Goal: Information Seeking & Learning: Learn about a topic

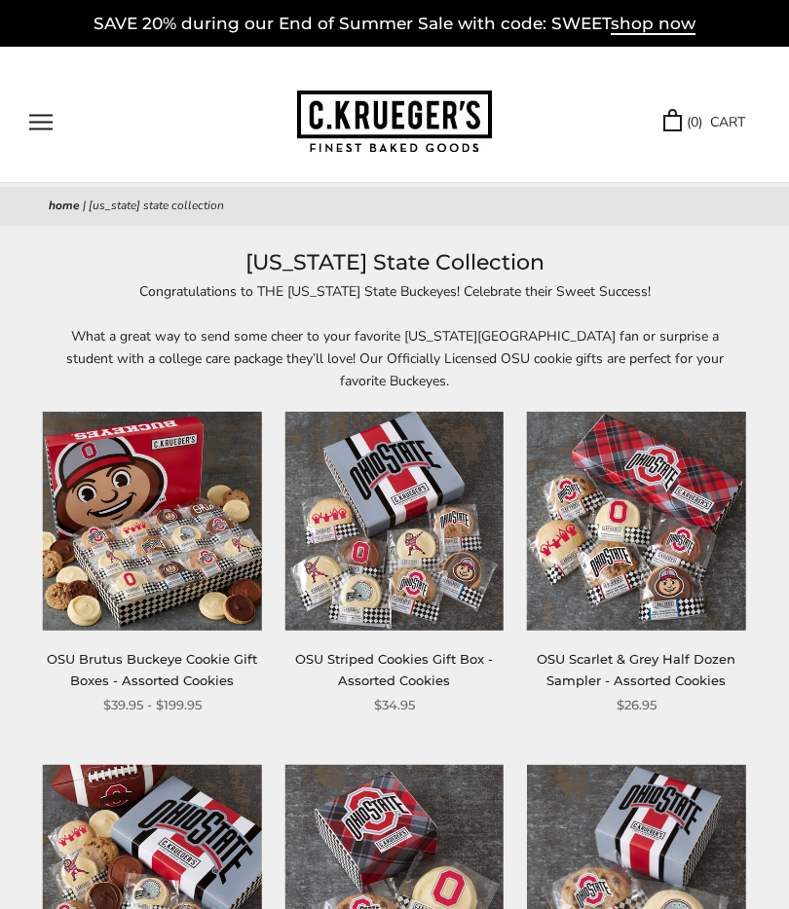
scroll to position [67, 0]
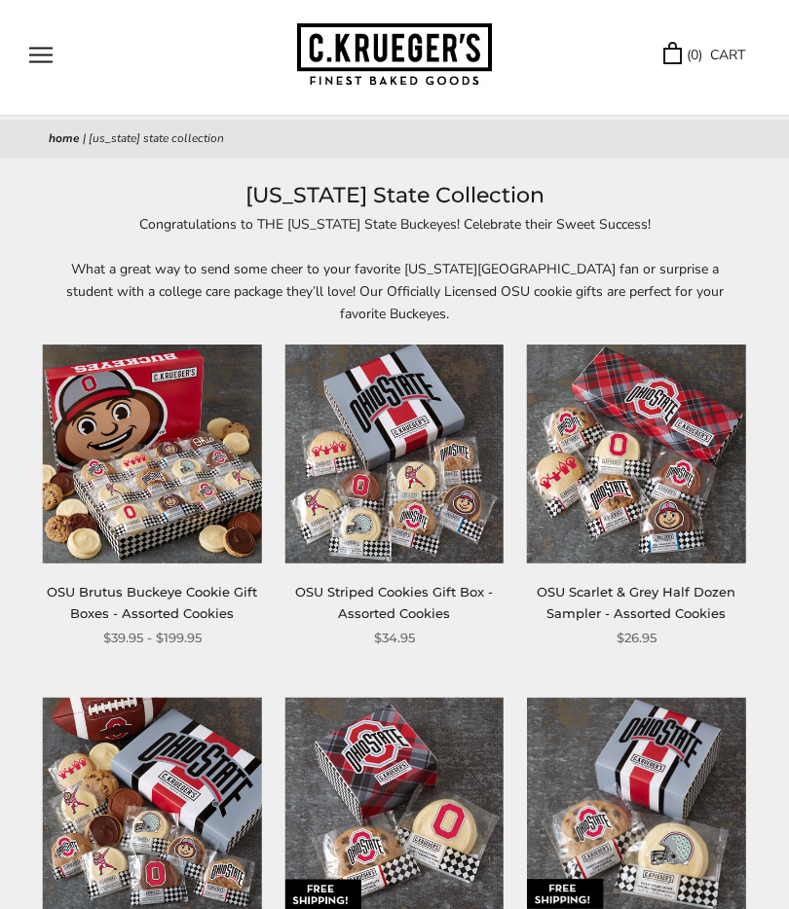
click at [435, 470] on img at bounding box center [394, 454] width 218 height 218
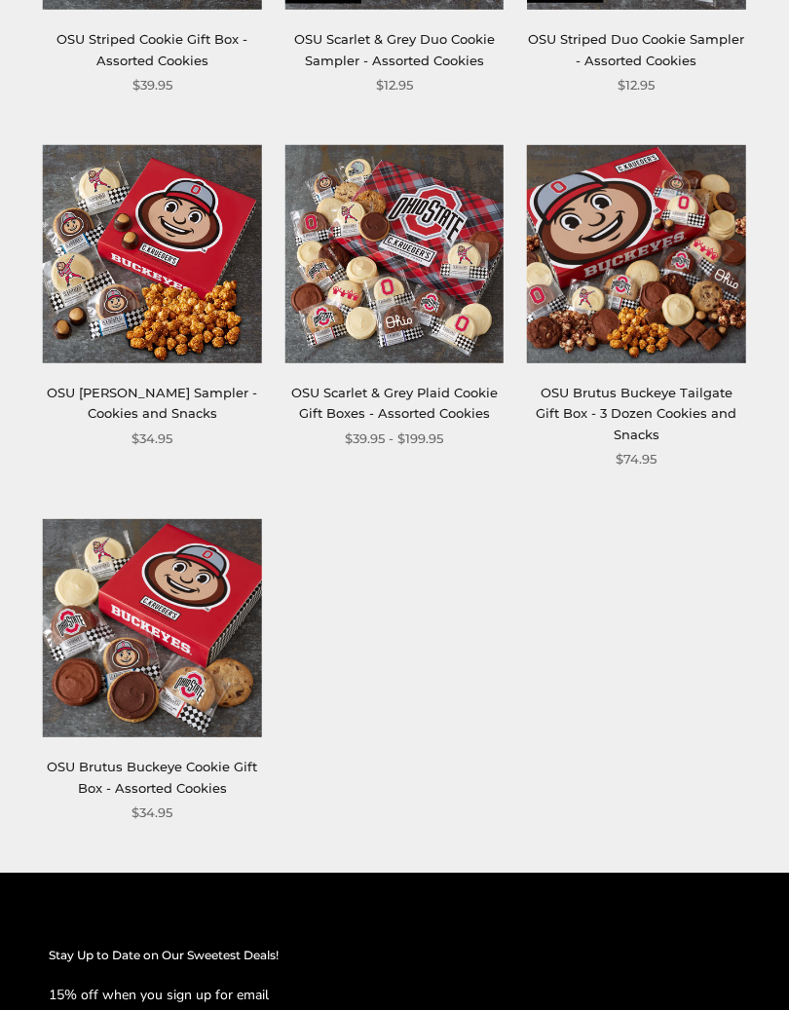
scroll to position [974, 0]
click at [206, 627] on img at bounding box center [152, 628] width 218 height 218
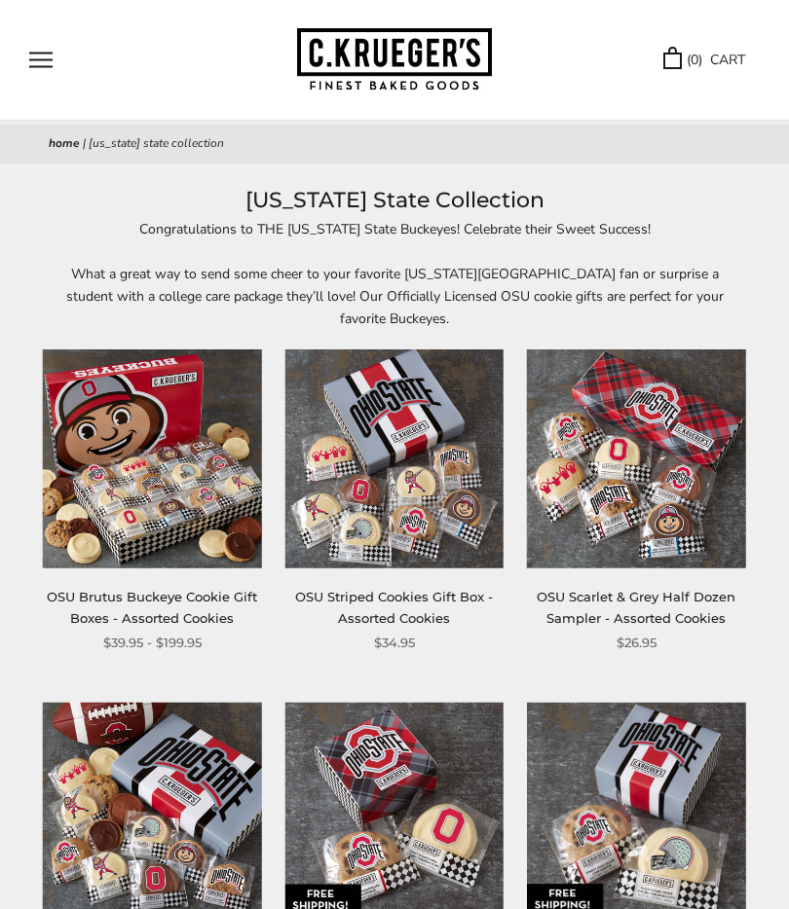
scroll to position [0, 0]
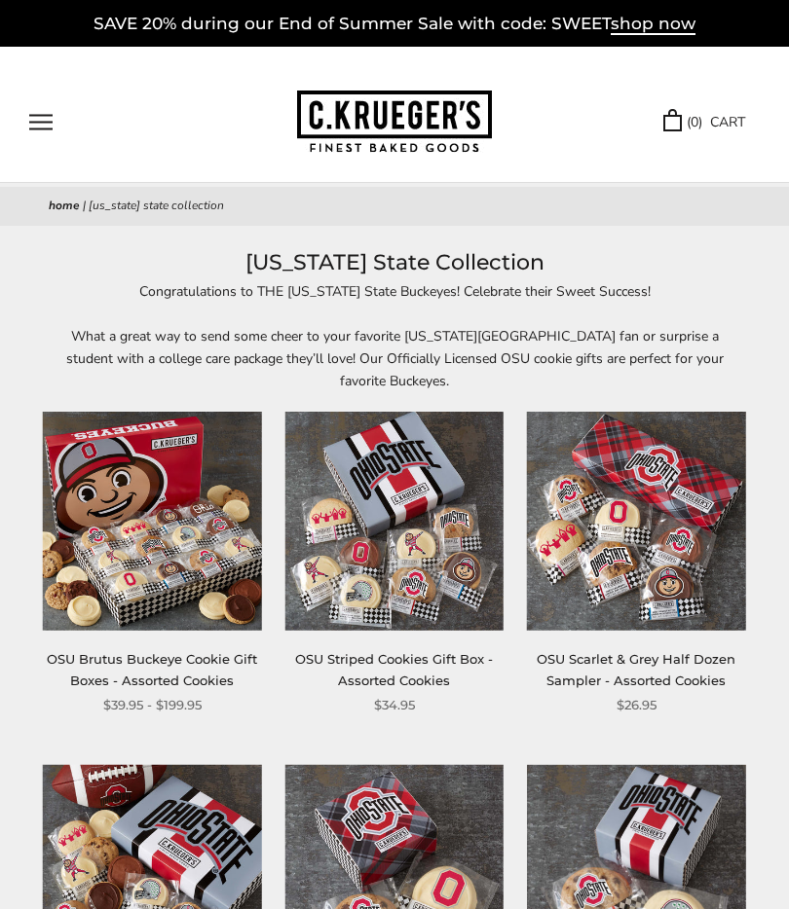
click at [52, 124] on button "Open navigation" at bounding box center [40, 122] width 23 height 17
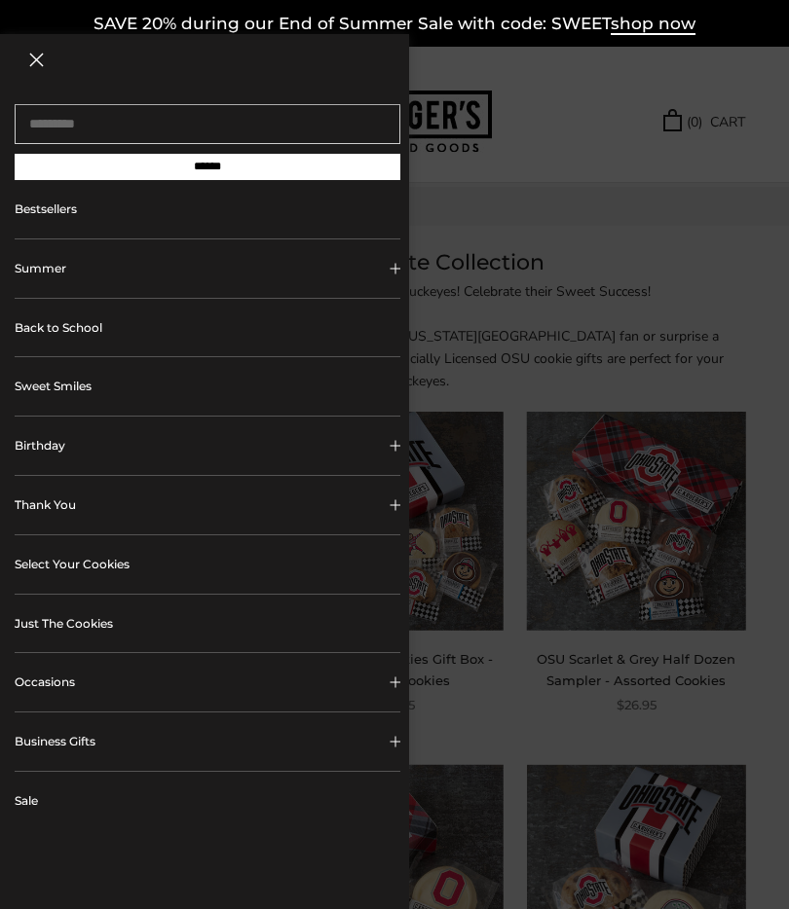
click at [73, 228] on link "Bestsellers" at bounding box center [208, 209] width 386 height 58
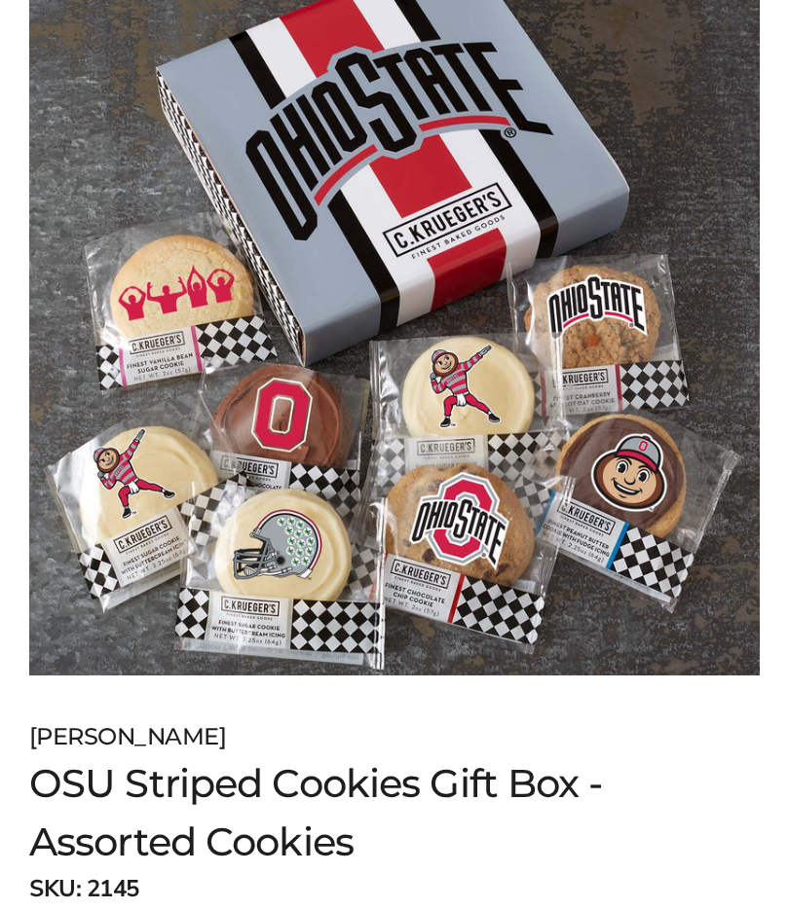
scroll to position [322, 0]
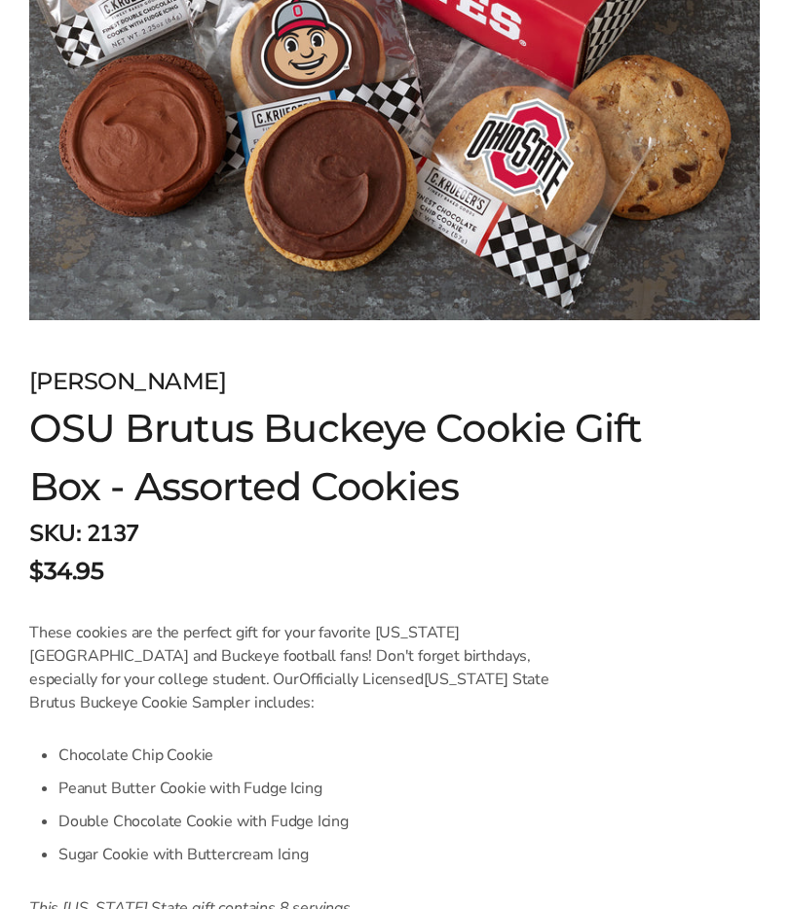
scroll to position [643, 0]
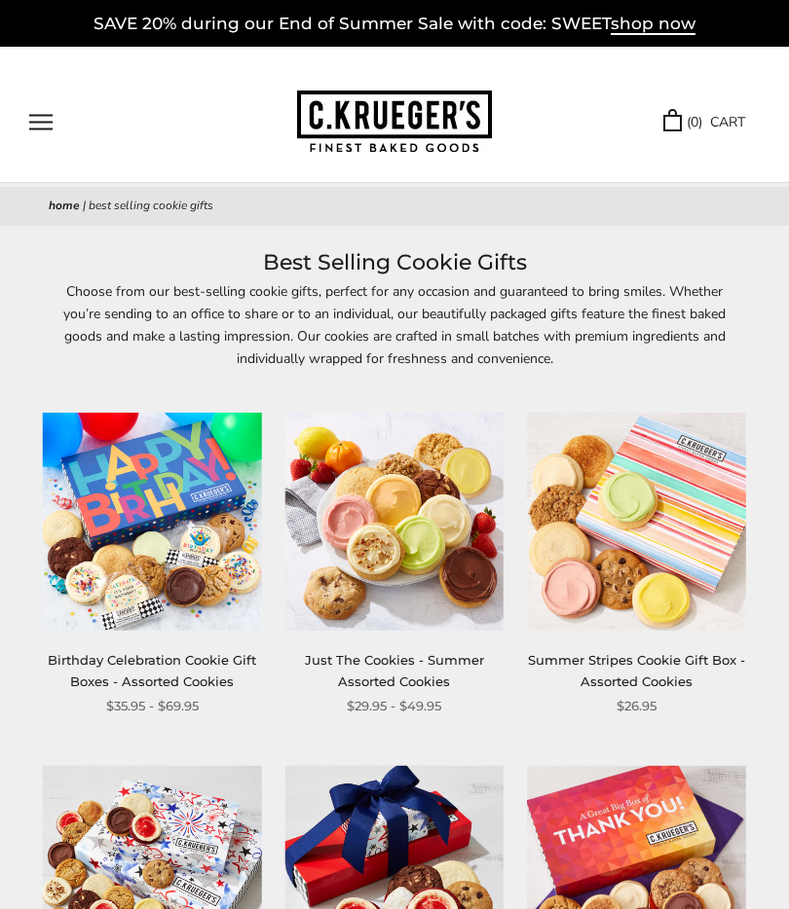
click at [51, 125] on button "Open navigation" at bounding box center [40, 122] width 23 height 17
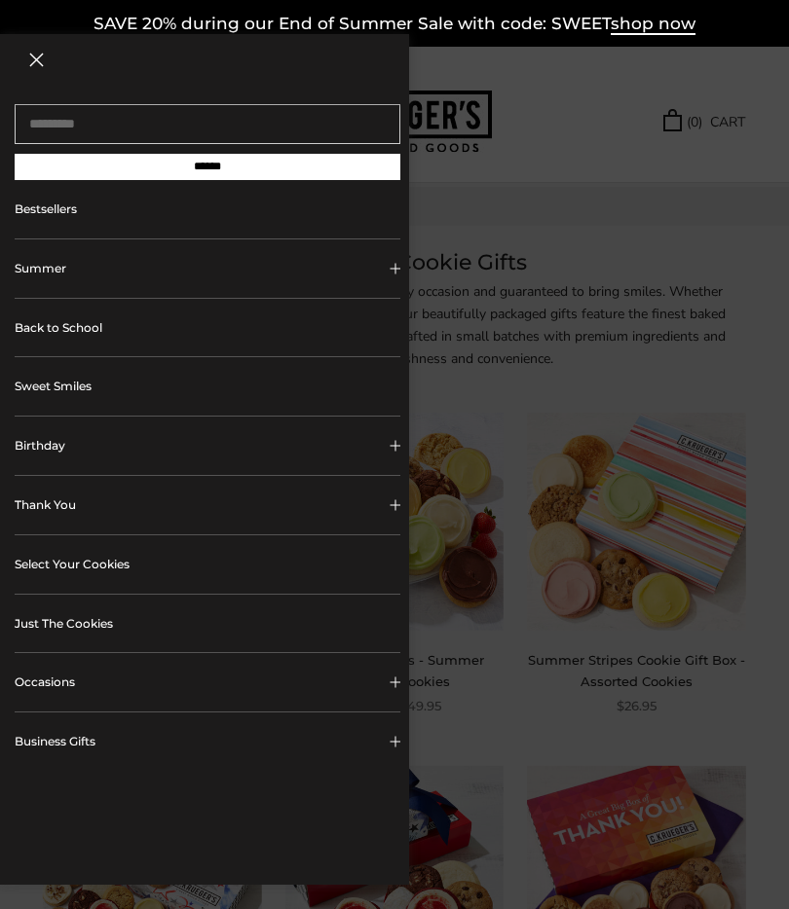
click at [94, 615] on link "Just The Cookies" at bounding box center [208, 624] width 386 height 58
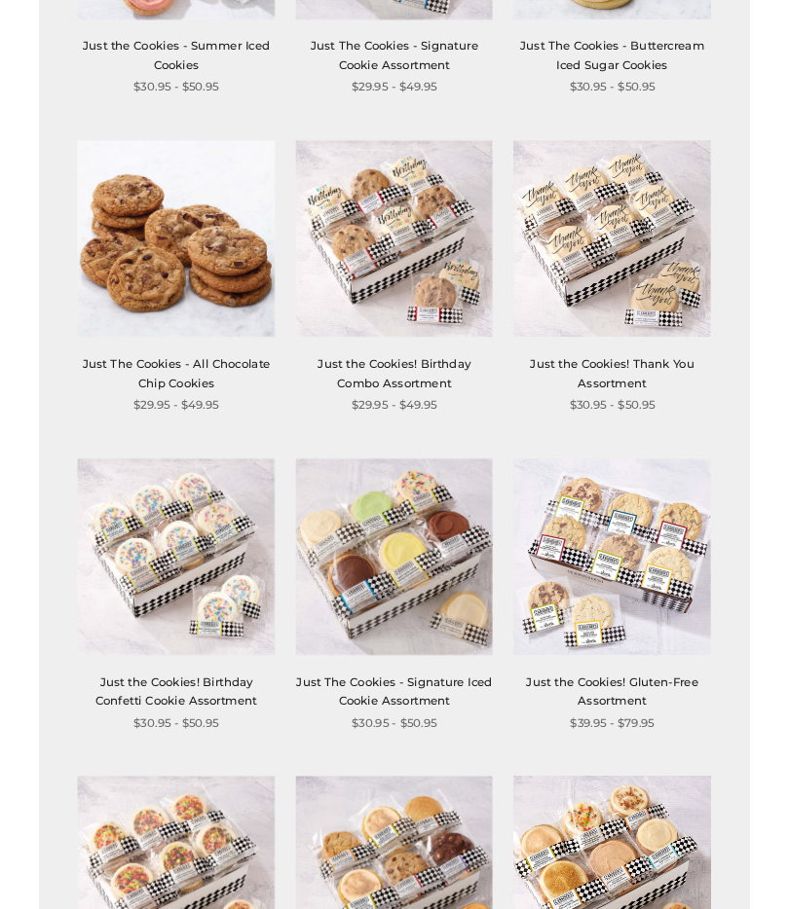
scroll to position [984, 0]
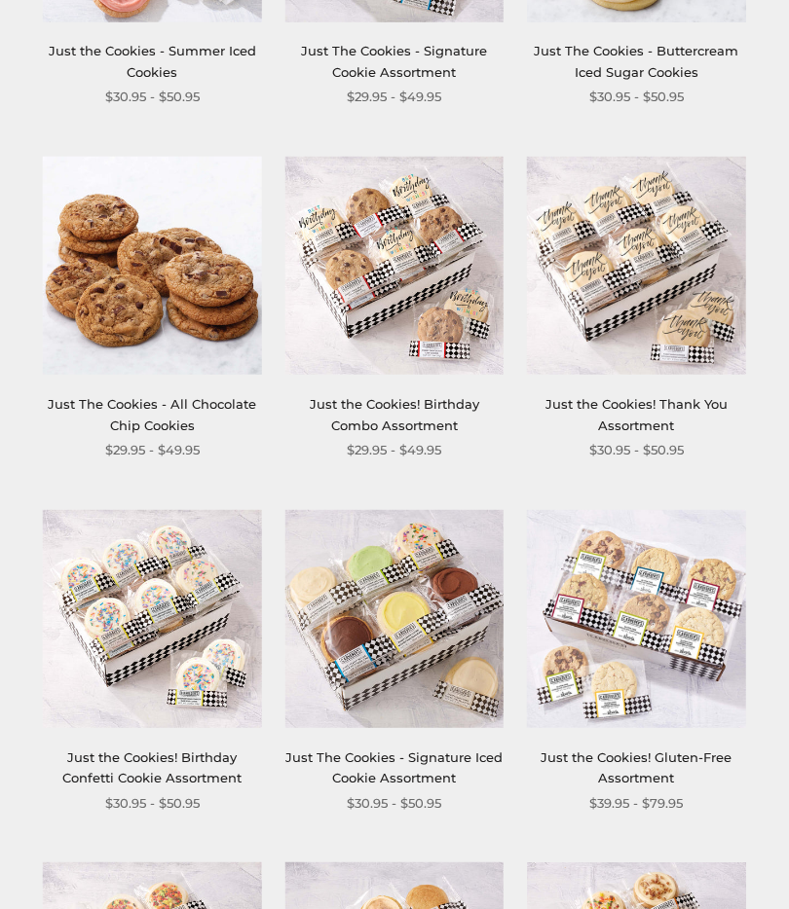
click at [437, 611] on img at bounding box center [394, 618] width 218 height 218
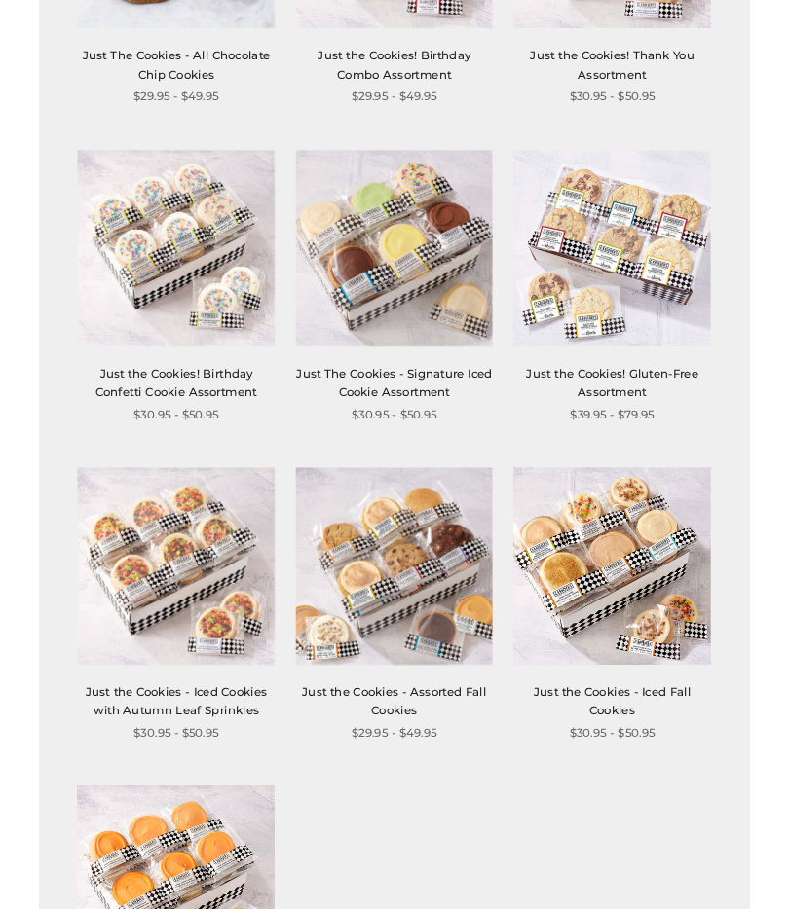
scroll to position [1330, 0]
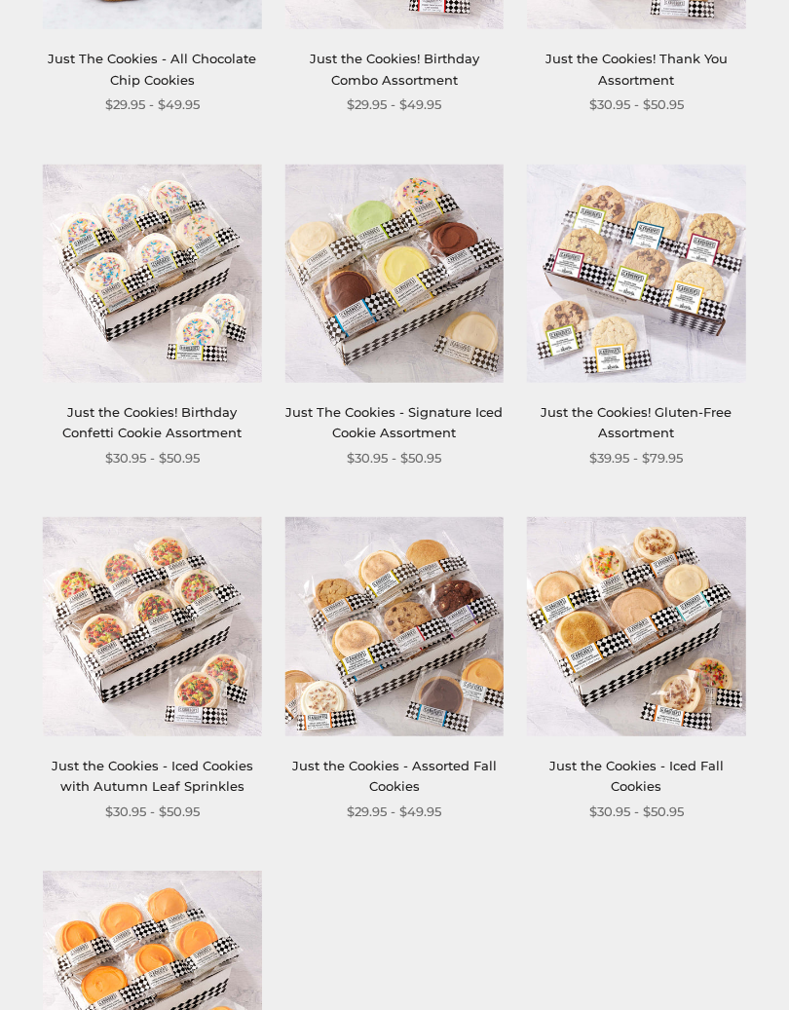
click at [656, 579] on img at bounding box center [636, 626] width 218 height 218
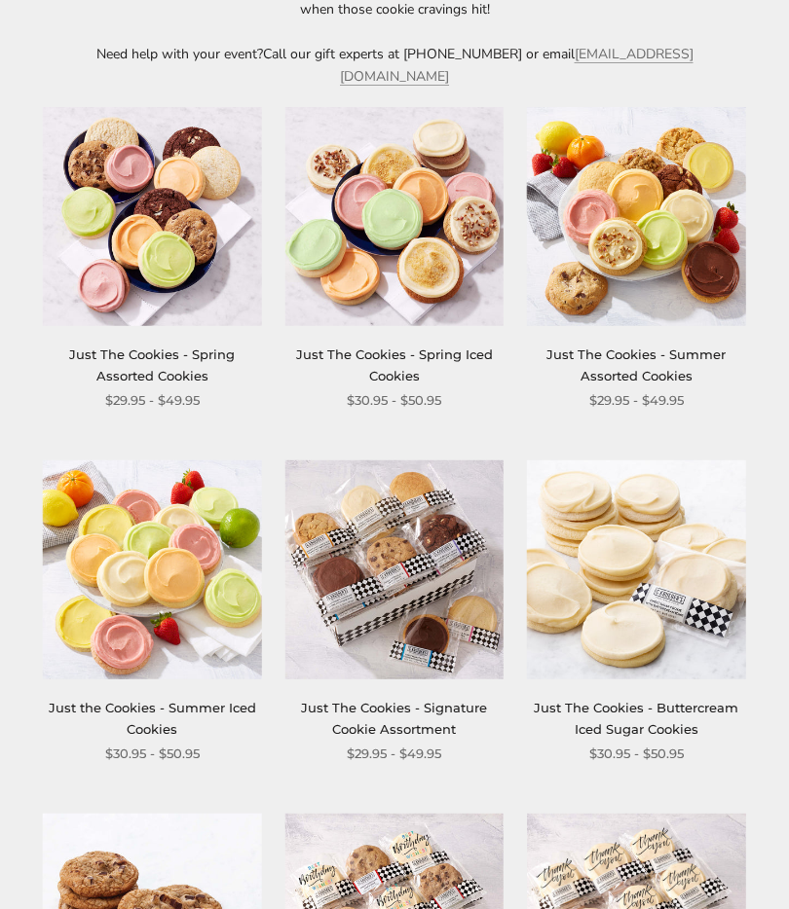
scroll to position [0, 0]
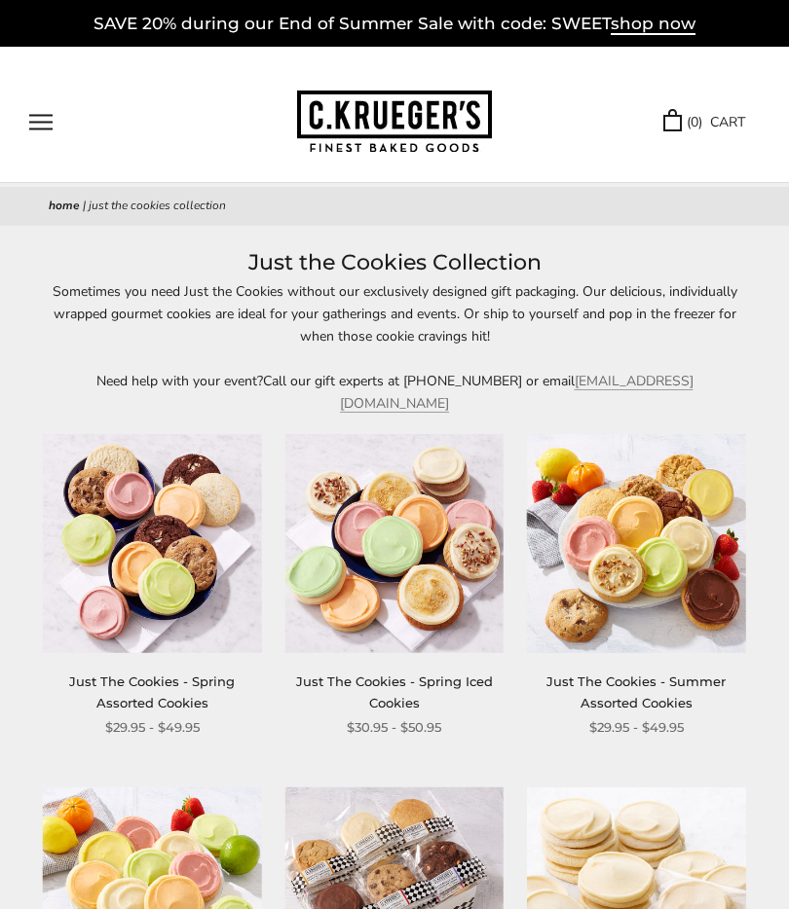
click at [52, 123] on button "Open navigation" at bounding box center [40, 122] width 23 height 17
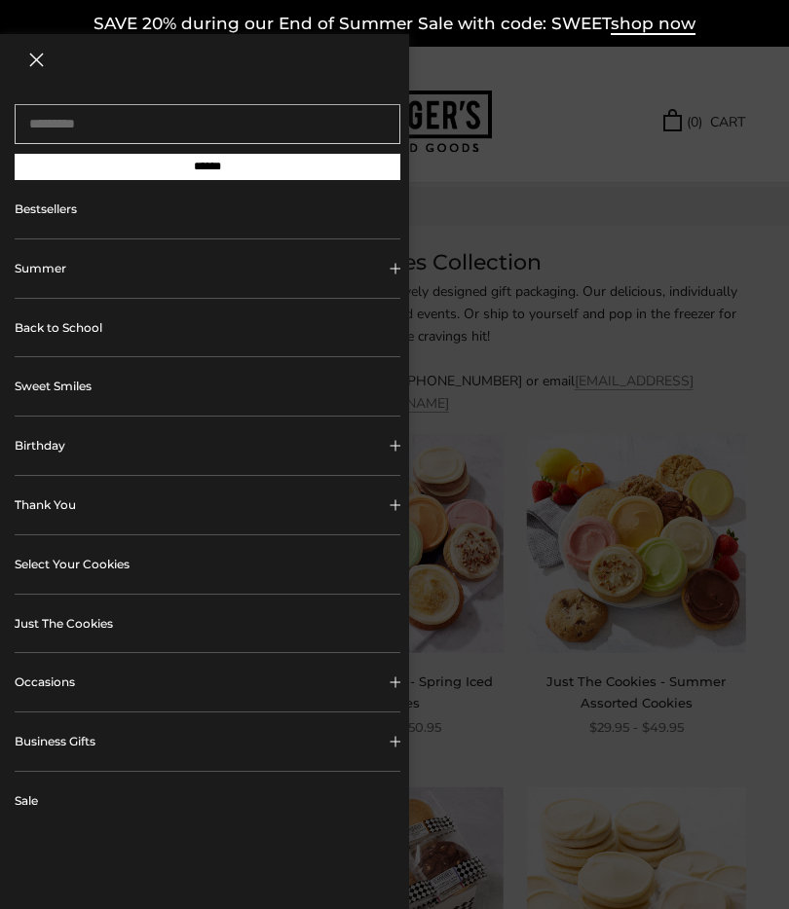
click at [112, 559] on link "Select Your Cookies" at bounding box center [208, 564] width 386 height 58
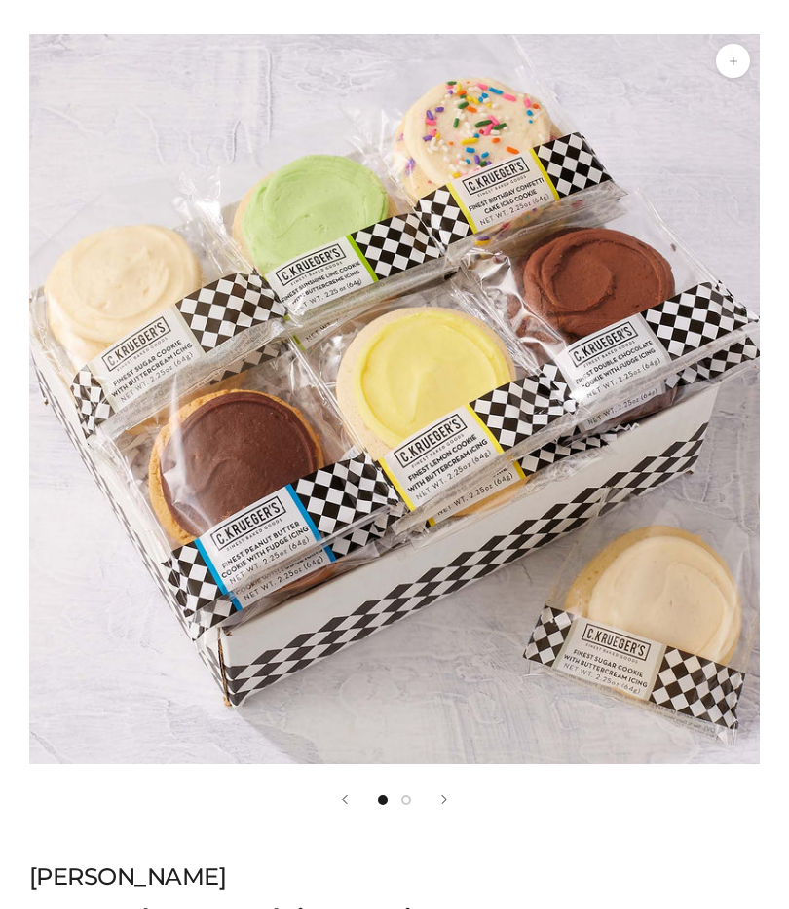
scroll to position [227, 0]
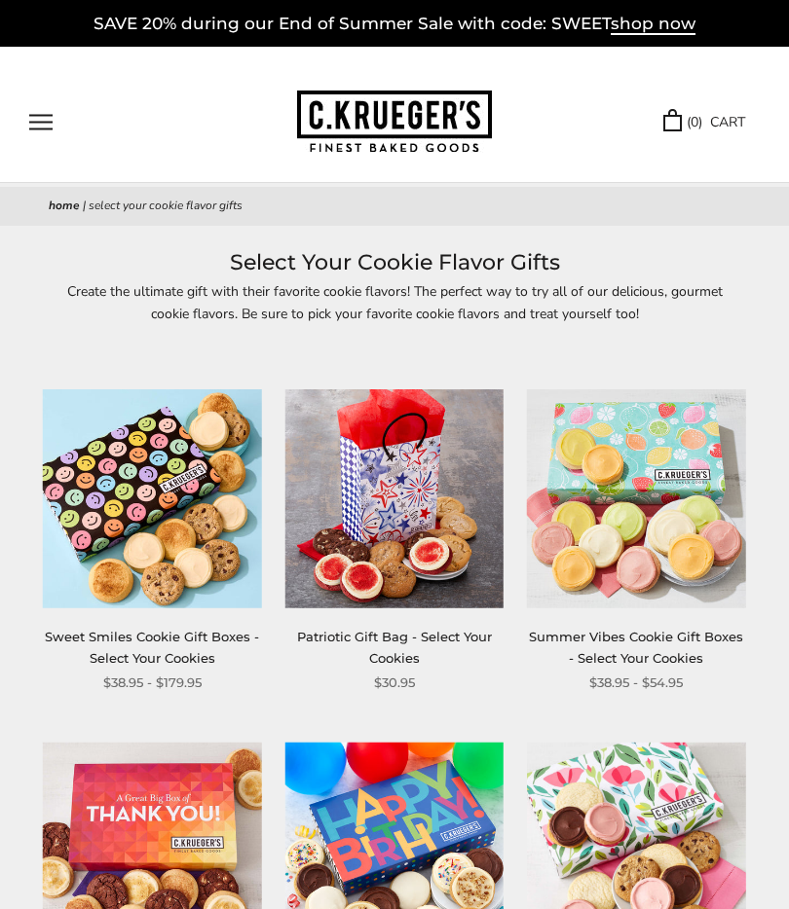
click at [53, 114] on button "Open navigation" at bounding box center [40, 122] width 23 height 17
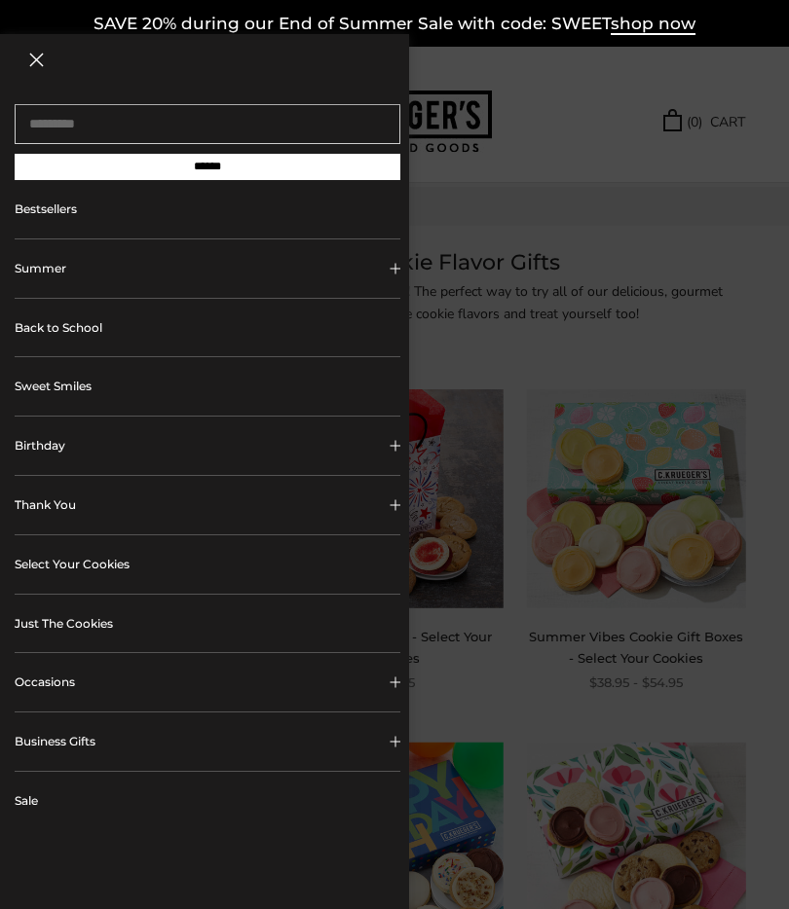
click at [713, 234] on div at bounding box center [394, 454] width 789 height 909
